Goal: Task Accomplishment & Management: Use online tool/utility

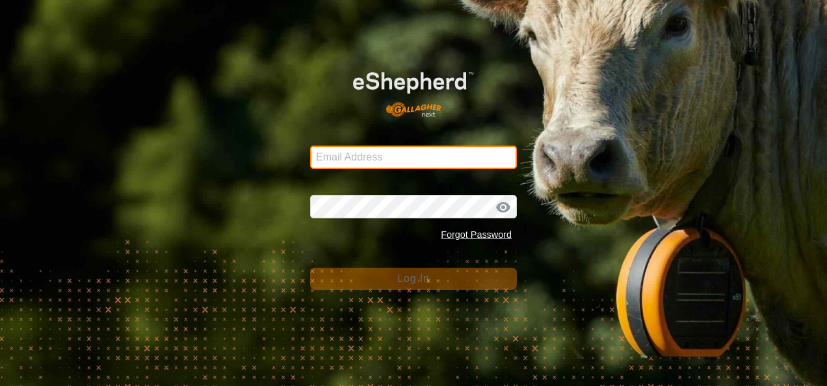
type input "[EMAIL_ADDRESS][DOMAIN_NAME]"
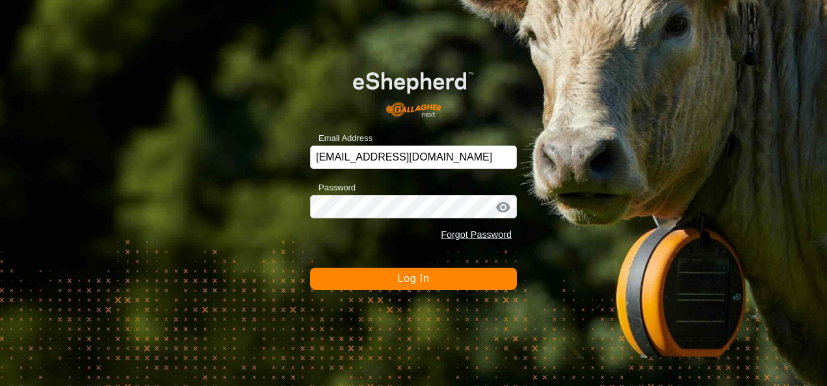
click at [436, 281] on button "Log In" at bounding box center [413, 279] width 207 height 22
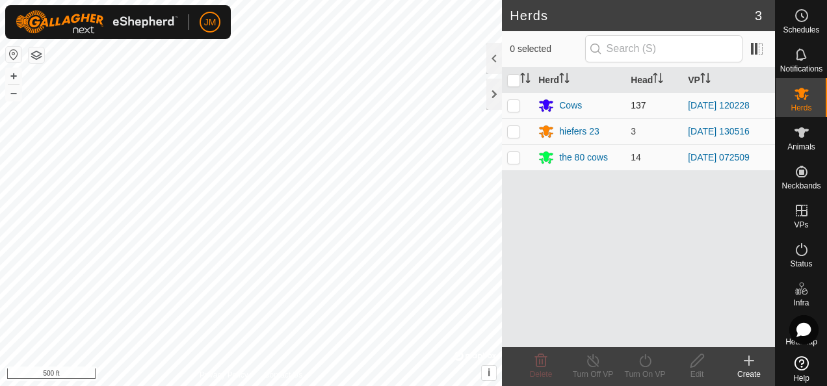
click at [518, 101] on p-checkbox at bounding box center [513, 105] width 13 height 10
checkbox input "true"
click at [641, 360] on icon at bounding box center [645, 361] width 16 height 16
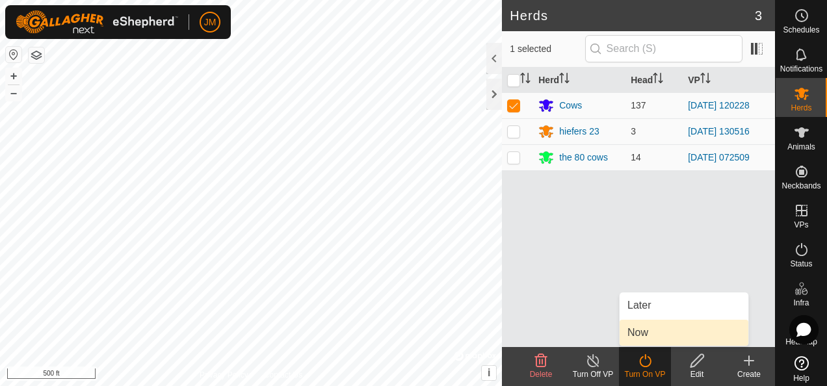
click at [638, 328] on link "Now" at bounding box center [684, 333] width 129 height 26
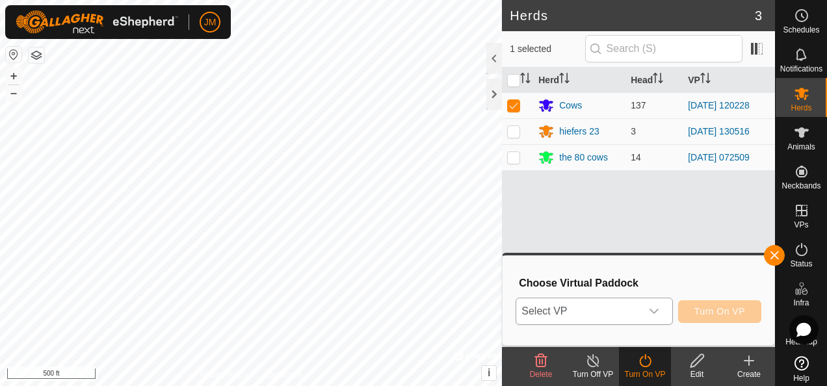
click at [654, 307] on icon "dropdown trigger" at bounding box center [654, 311] width 10 height 10
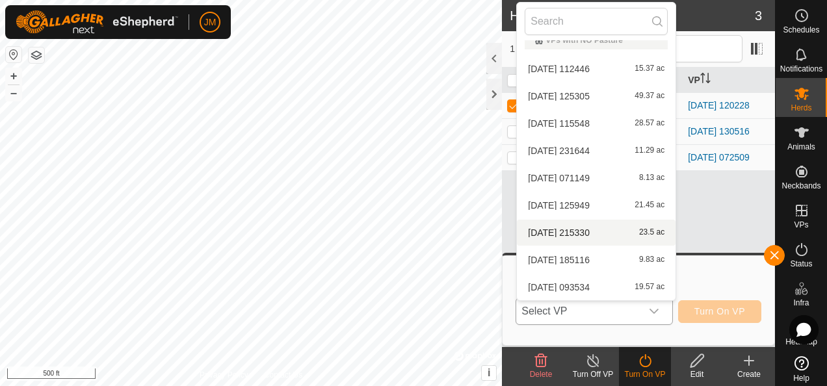
scroll to position [287, 0]
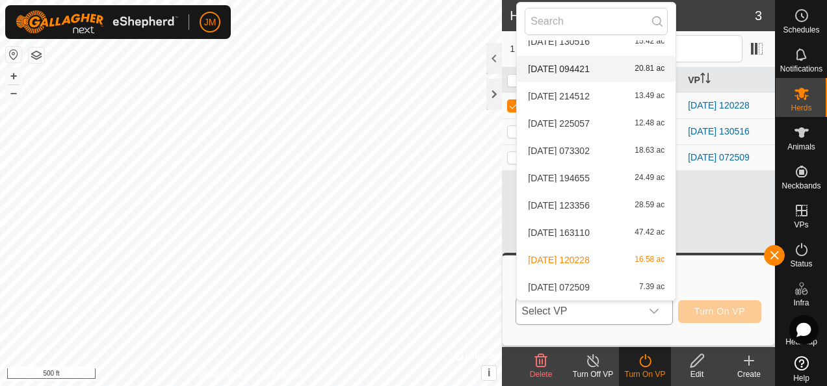
click at [582, 69] on li "[DATE] 094421 20.81 ac" at bounding box center [596, 69] width 159 height 26
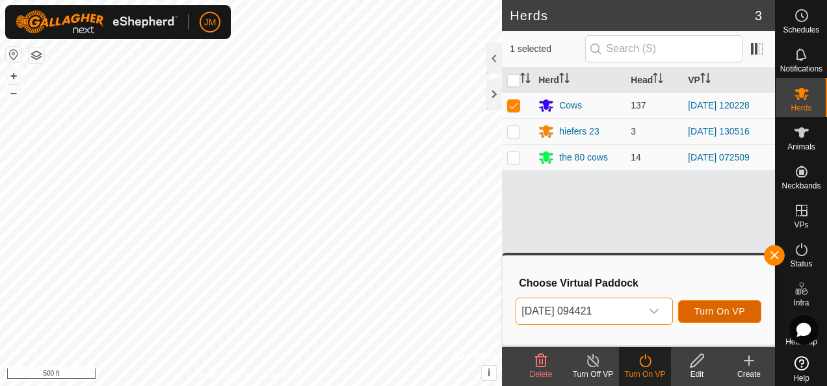
click at [727, 312] on span "Turn On VP" at bounding box center [719, 311] width 51 height 10
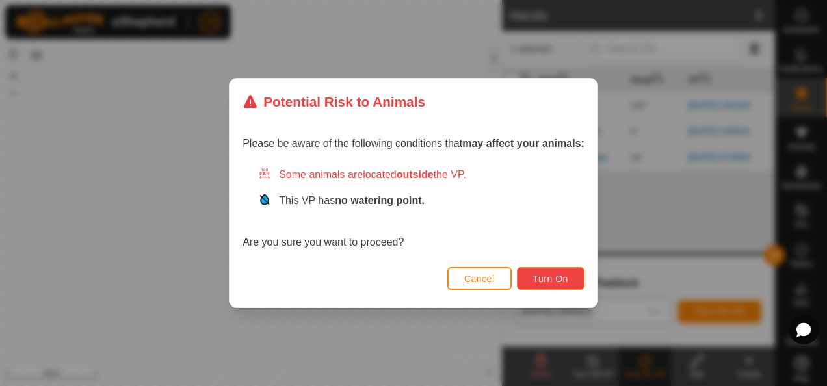
click at [560, 274] on span "Turn On" at bounding box center [550, 279] width 35 height 10
